Goal: Task Accomplishment & Management: Manage account settings

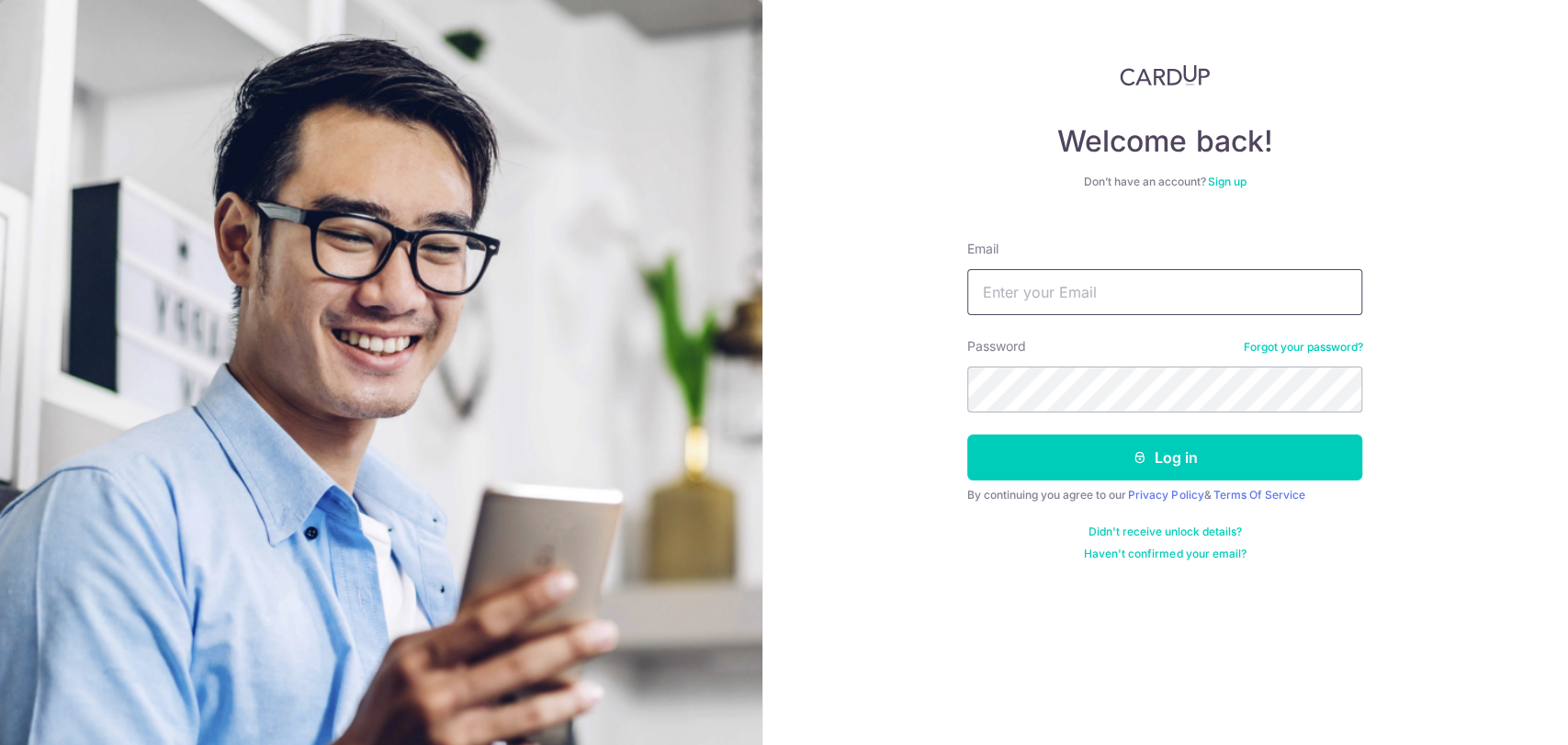
click at [989, 292] on input "Email" at bounding box center [1165, 291] width 395 height 45
type input "[EMAIL_ADDRESS][DOMAIN_NAME]"
click at [968, 434] on button "Log in" at bounding box center [1165, 457] width 395 height 45
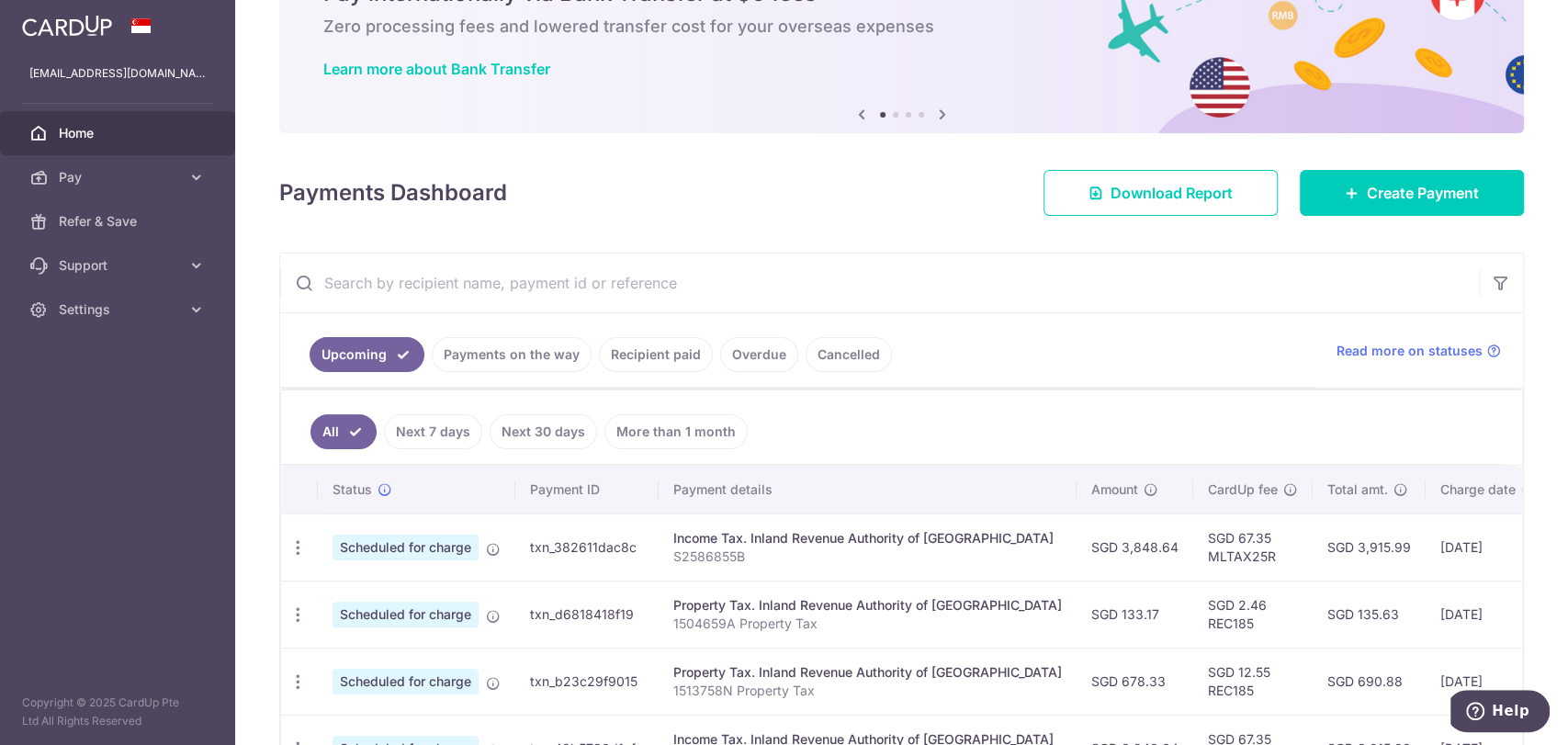
scroll to position [204, 0]
